Goal: Task Accomplishment & Management: Use online tool/utility

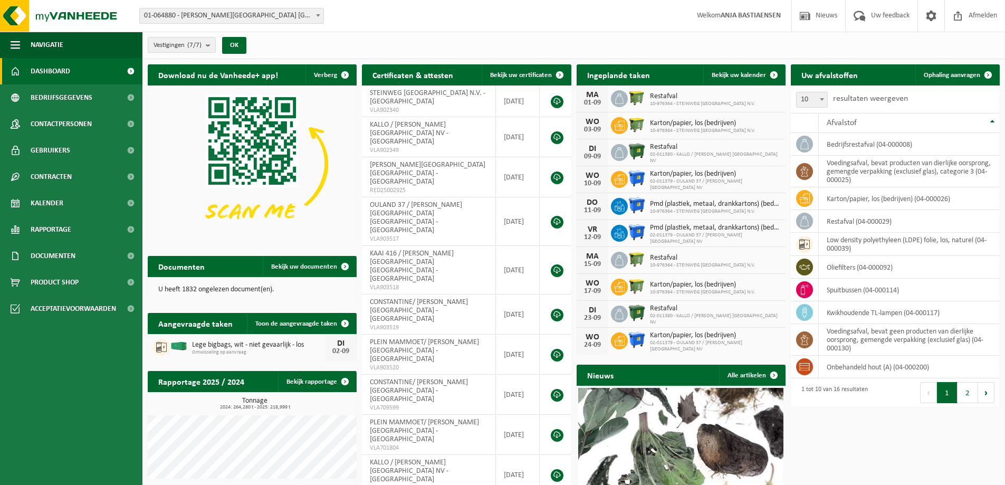
click at [254, 16] on span "01-064880 - [PERSON_NAME][GEOGRAPHIC_DATA] [GEOGRAPHIC_DATA] - [GEOGRAPHIC_DATA]" at bounding box center [232, 15] width 184 height 15
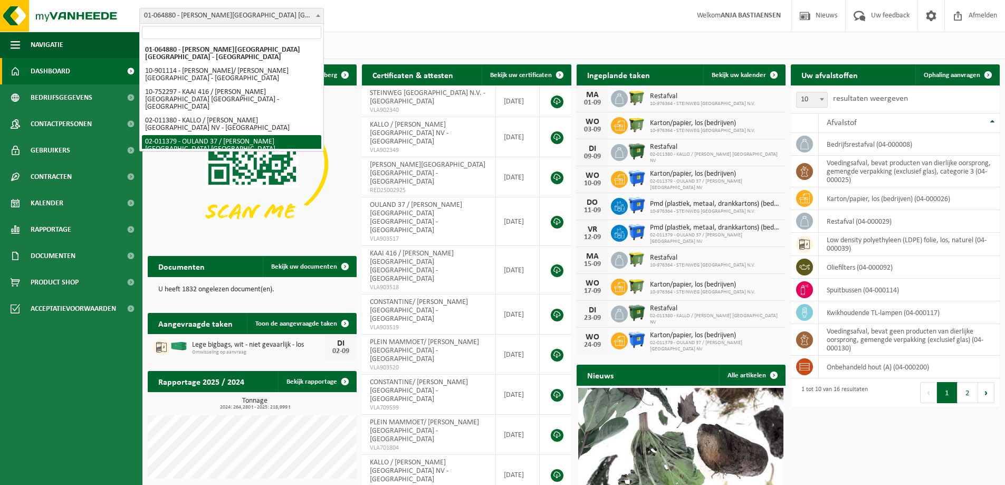
select select "2187"
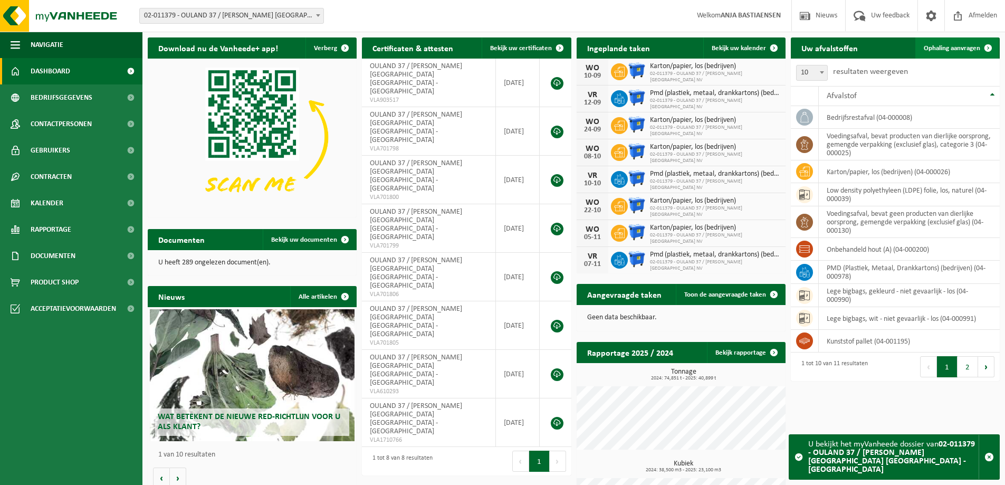
click at [938, 50] on span "Ophaling aanvragen" at bounding box center [951, 48] width 56 height 7
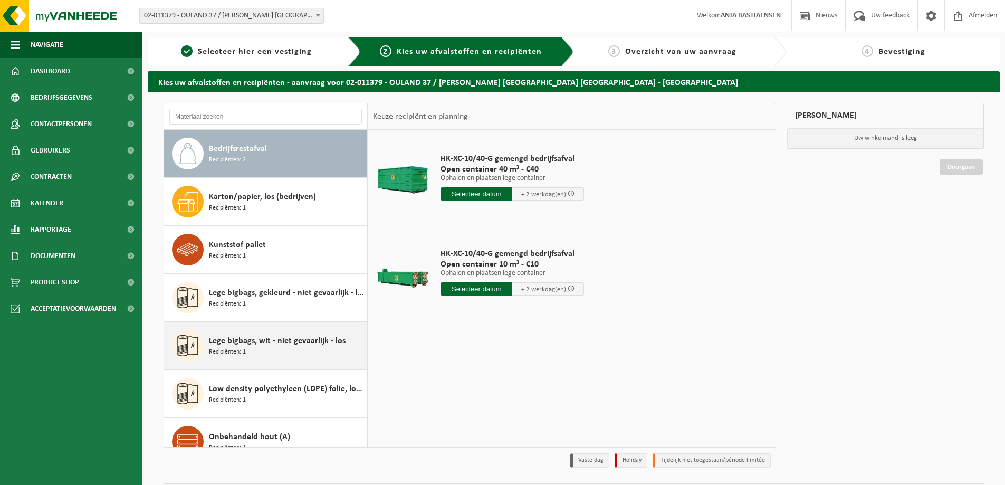
click at [256, 349] on div "Lege bigbags, wit - niet gevaarlijk - los Recipiënten: 1" at bounding box center [286, 346] width 155 height 32
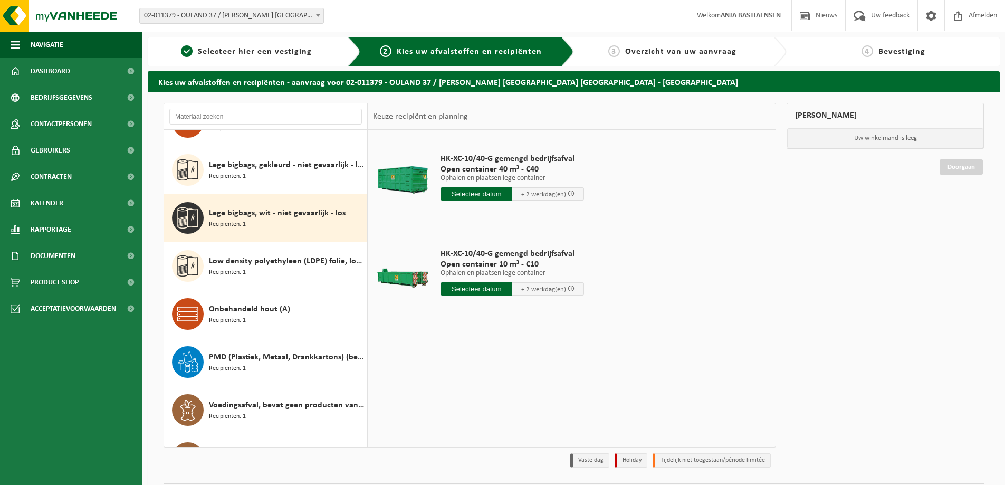
scroll to position [162, 0]
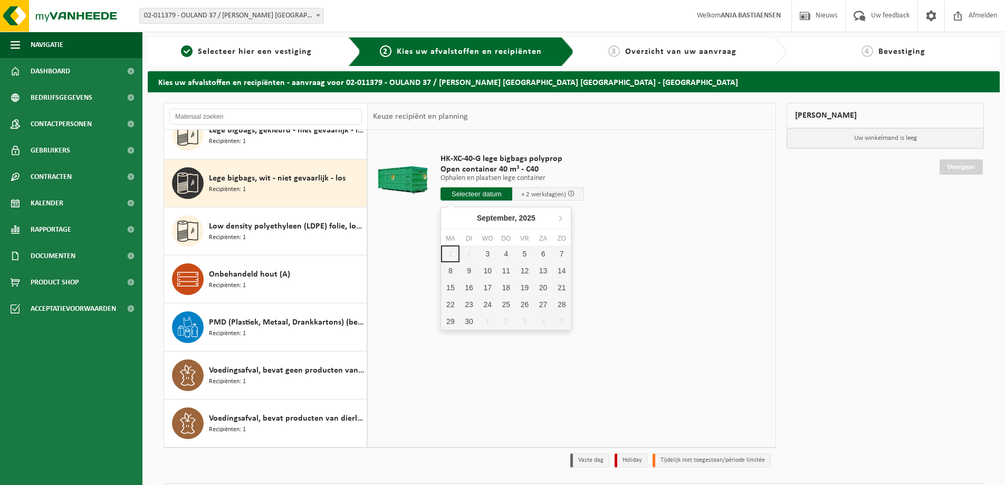
click at [461, 194] on input "text" at bounding box center [476, 193] width 72 height 13
click at [487, 251] on div "3" at bounding box center [487, 253] width 18 height 17
type input "Van 2025-09-03"
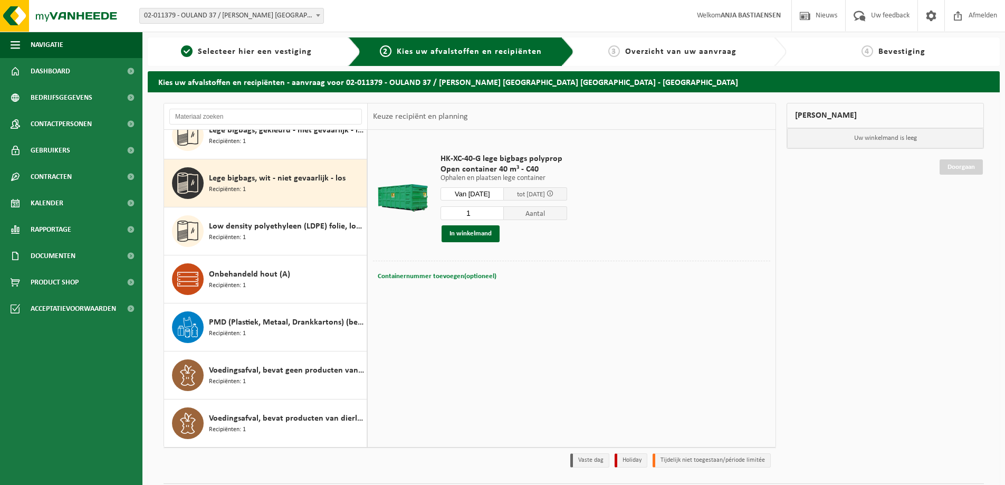
click at [463, 274] on span "Containernummer toevoegen(optioneel)" at bounding box center [437, 276] width 119 height 7
click at [463, 274] on input "text" at bounding box center [510, 276] width 193 height 14
click at [426, 276] on input "c40-1418" at bounding box center [510, 276] width 193 height 14
click at [424, 278] on input "c40-1418" at bounding box center [510, 276] width 193 height 14
type input "C40-1418"
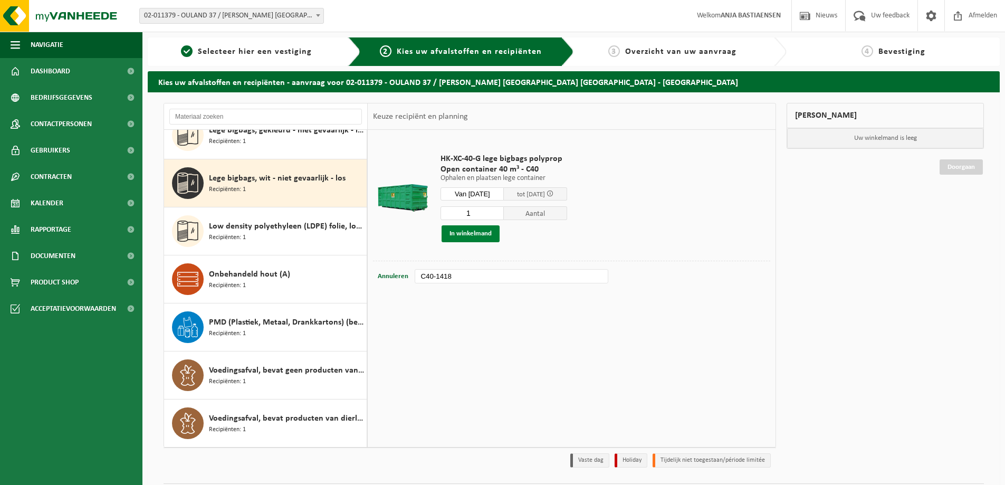
click at [460, 233] on button "In winkelmand" at bounding box center [470, 233] width 58 height 17
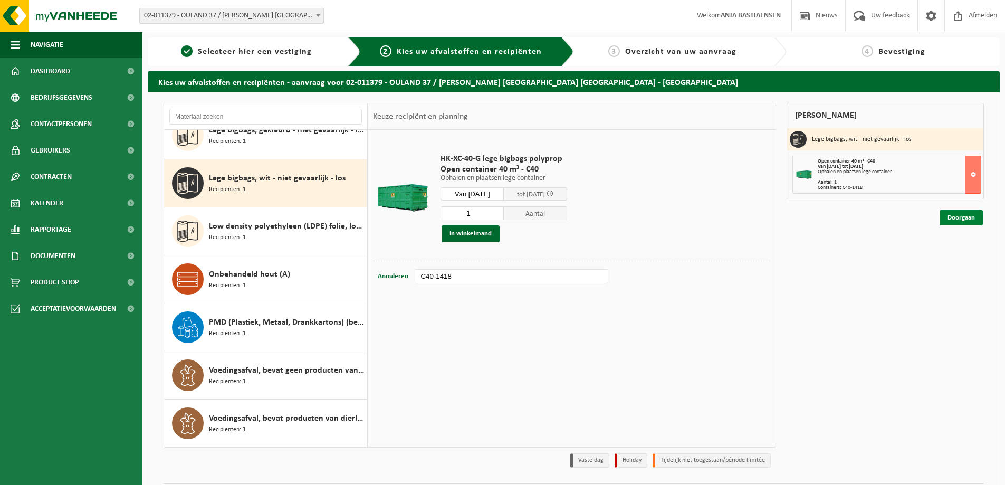
click at [963, 219] on link "Doorgaan" at bounding box center [960, 217] width 43 height 15
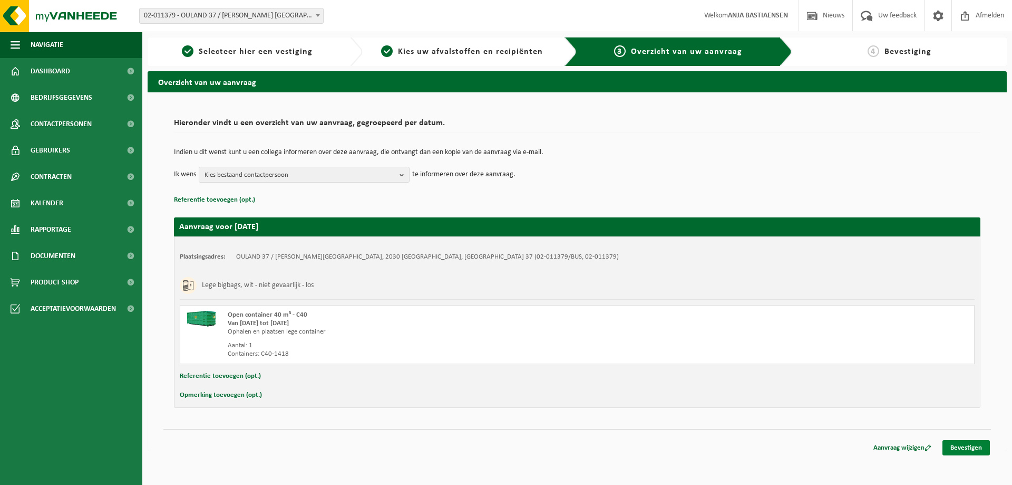
click at [957, 444] on link "Bevestigen" at bounding box center [966, 447] width 47 height 15
